Goal: Entertainment & Leisure: Consume media (video, audio)

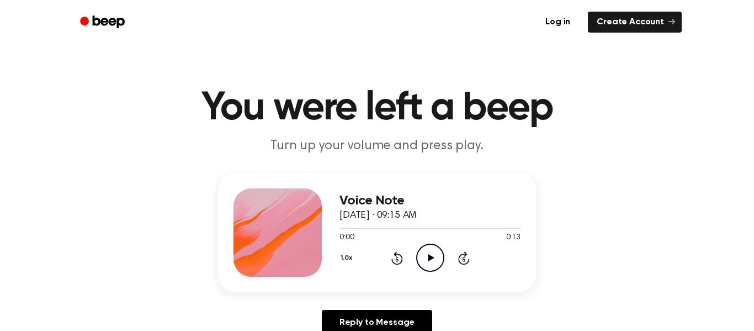
click at [432, 250] on icon "Play Audio" at bounding box center [430, 257] width 28 height 28
click at [429, 264] on icon "Pause Audio" at bounding box center [430, 257] width 28 height 28
click at [429, 262] on icon "Play Audio" at bounding box center [430, 257] width 28 height 28
click at [430, 262] on icon "Pause Audio" at bounding box center [430, 257] width 28 height 28
click at [432, 252] on icon "Play Audio" at bounding box center [430, 257] width 28 height 28
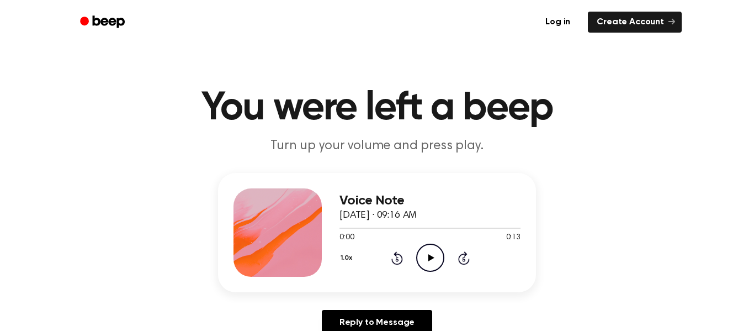
click at [432, 253] on icon "Play Audio" at bounding box center [430, 257] width 28 height 28
click at [430, 257] on icon at bounding box center [431, 257] width 6 height 7
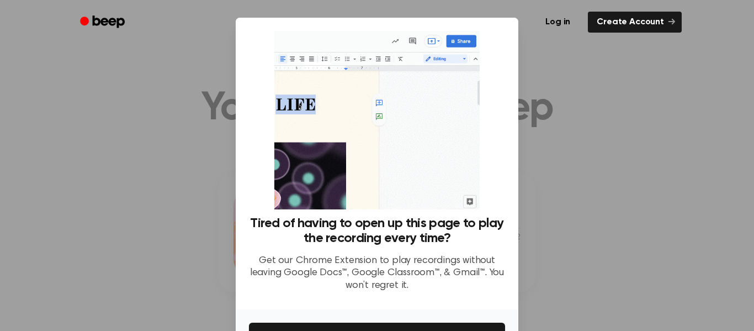
click at [510, 31] on ul "Log in Create Account" at bounding box center [412, 21] width 538 height 25
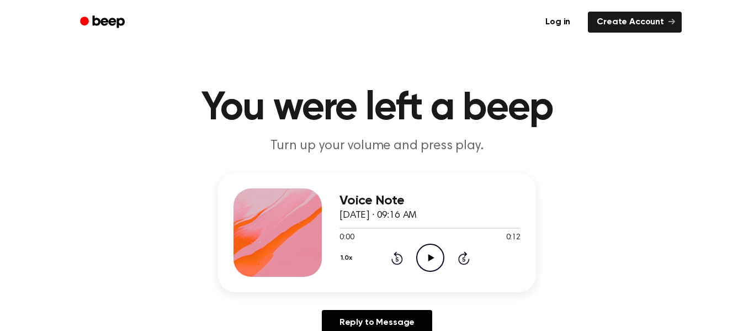
click at [428, 265] on icon "Play Audio" at bounding box center [430, 257] width 28 height 28
click at [304, 127] on h1 "You were left a beep" at bounding box center [376, 108] width 565 height 40
drag, startPoint x: 518, startPoint y: 227, endPoint x: 494, endPoint y: 212, distance: 27.6
click at [494, 212] on div "Voice Note September 23, 2025 · 09:16 AM 0:12 0:12 Your browser does not suppor…" at bounding box center [429, 232] width 181 height 88
click at [423, 256] on icon "Play Audio" at bounding box center [430, 257] width 28 height 28
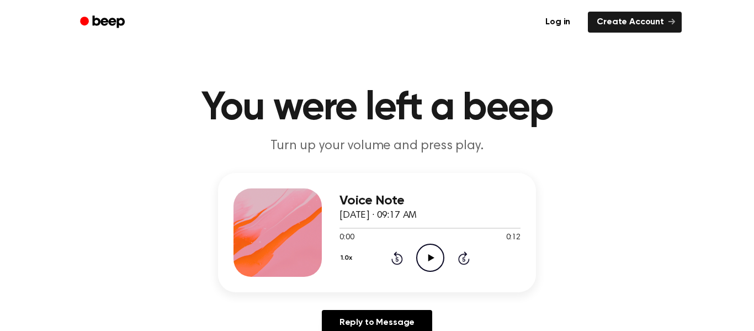
click at [428, 260] on icon at bounding box center [431, 257] width 6 height 7
click at [433, 255] on icon "Play Audio" at bounding box center [430, 257] width 28 height 28
click at [430, 251] on icon "Play Audio" at bounding box center [430, 257] width 28 height 28
click at [426, 265] on icon "Play Audio" at bounding box center [430, 257] width 28 height 28
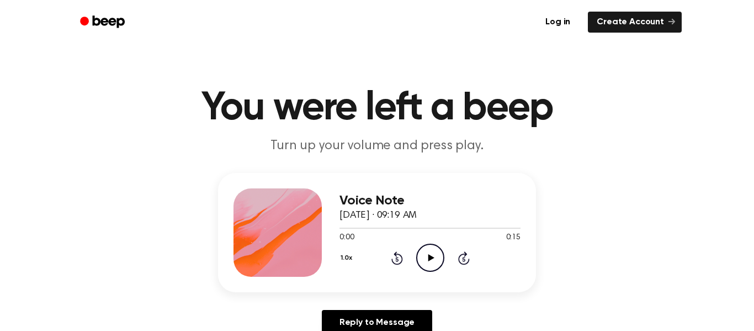
click at [431, 254] on icon "Play Audio" at bounding box center [430, 257] width 28 height 28
click at [432, 263] on icon "Play Audio" at bounding box center [430, 257] width 28 height 28
click at [427, 259] on icon "Play Audio" at bounding box center [430, 257] width 28 height 28
click at [434, 260] on icon "Play Audio" at bounding box center [430, 257] width 28 height 28
click at [433, 250] on icon "Play Audio" at bounding box center [430, 257] width 28 height 28
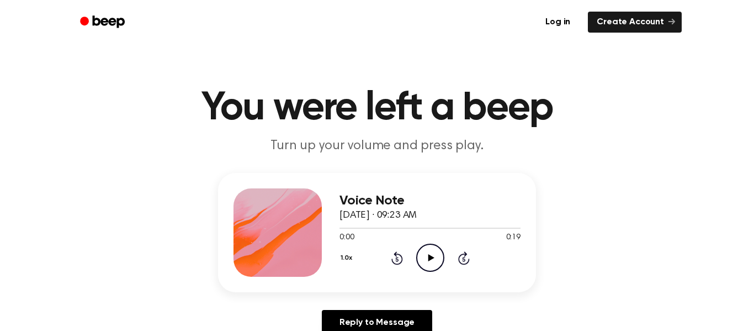
click at [423, 262] on icon "Play Audio" at bounding box center [430, 257] width 28 height 28
click at [427, 263] on icon "Play Audio" at bounding box center [430, 257] width 28 height 28
click at [430, 256] on icon at bounding box center [431, 257] width 6 height 7
click at [426, 257] on icon "Play Audio" at bounding box center [430, 257] width 28 height 28
click at [428, 258] on icon "Play Audio" at bounding box center [430, 257] width 28 height 28
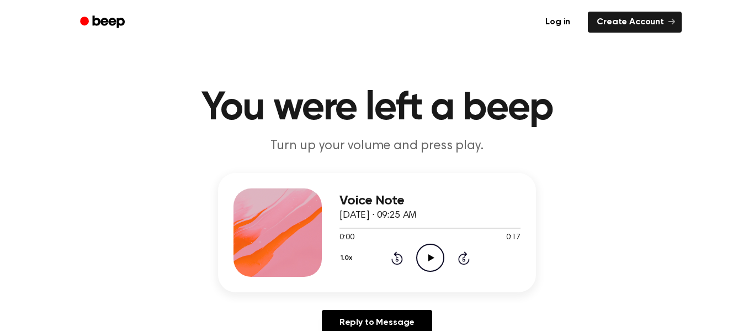
click at [434, 259] on icon "Play Audio" at bounding box center [430, 257] width 28 height 28
click at [426, 257] on icon "Play Audio" at bounding box center [430, 257] width 28 height 28
click at [438, 262] on icon "Play Audio" at bounding box center [430, 257] width 28 height 28
